Goal: Task Accomplishment & Management: Use online tool/utility

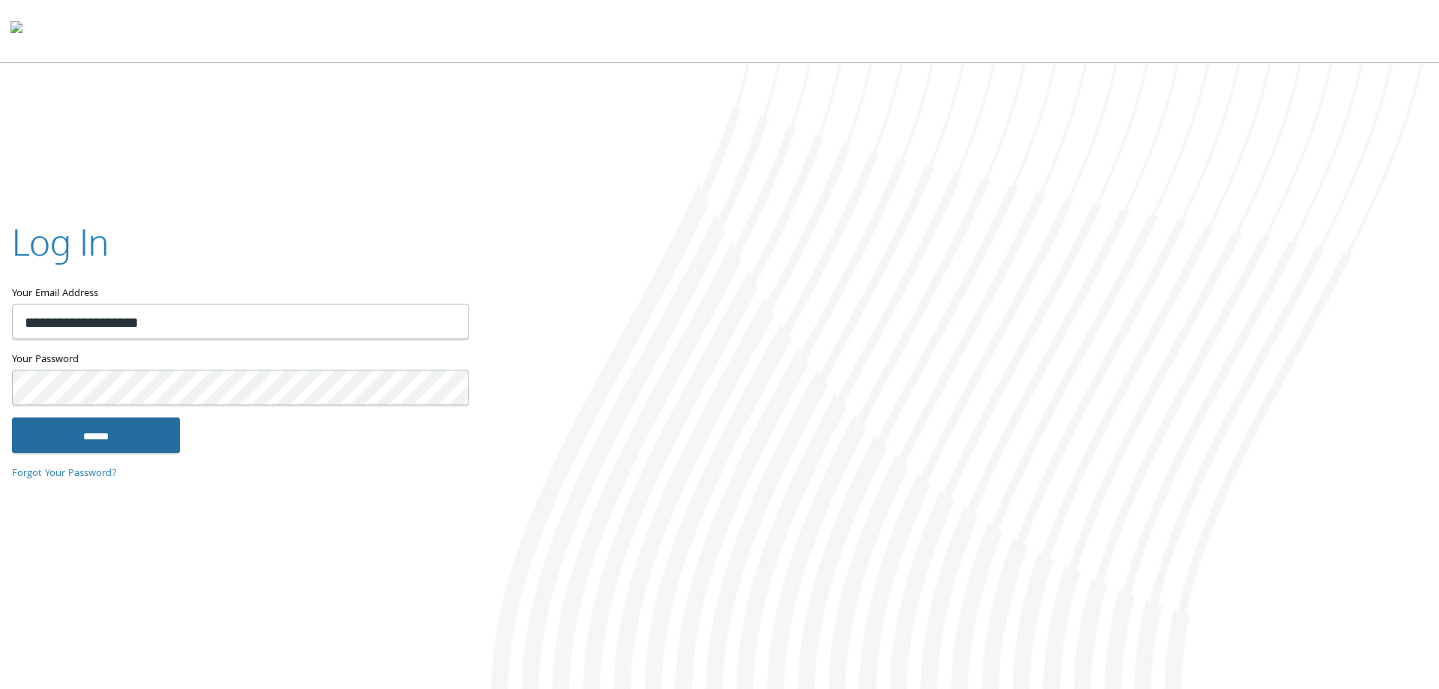
type input "**********"
click at [97, 435] on input "******" at bounding box center [96, 435] width 168 height 36
type input "**********"
click at [116, 432] on input "******" at bounding box center [96, 435] width 168 height 36
